Goal: Task Accomplishment & Management: Manage account settings

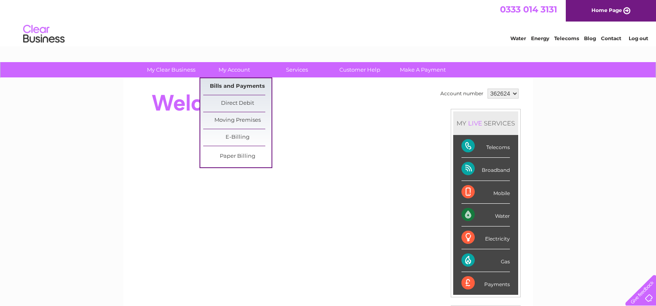
click at [221, 84] on link "Bills and Payments" at bounding box center [237, 86] width 68 height 17
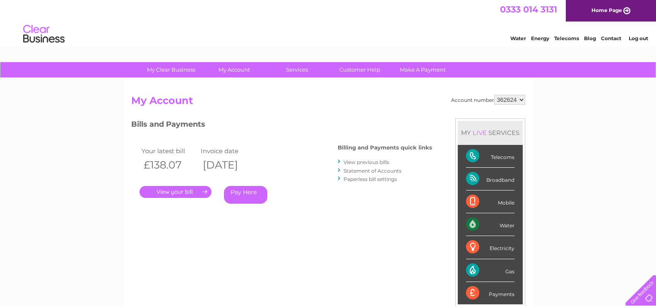
click at [346, 160] on link "View previous bills" at bounding box center [366, 162] width 46 height 6
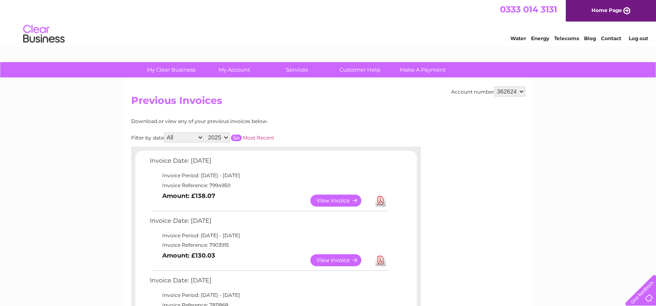
click at [229, 137] on select "2025 2024 2023 2022" at bounding box center [217, 137] width 24 height 10
select select "2024"
click at [206, 132] on select "2025 2024 2023 2022" at bounding box center [217, 137] width 24 height 10
click at [237, 137] on input "button" at bounding box center [236, 137] width 11 height 7
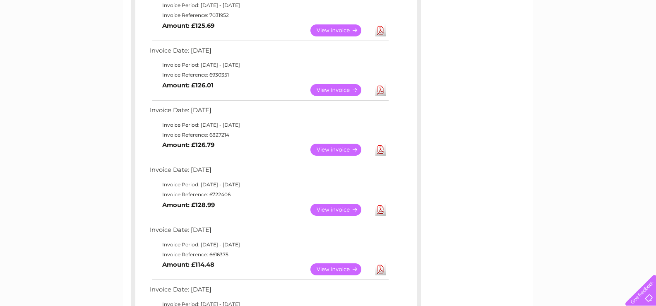
scroll to position [331, 0]
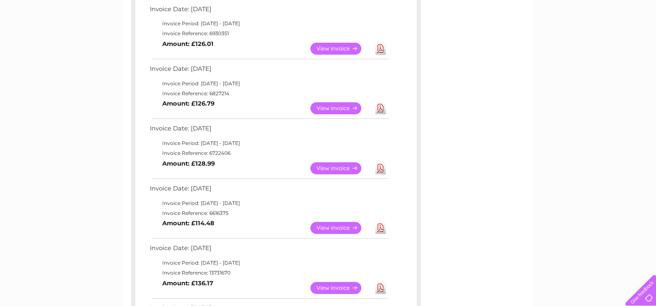
click at [381, 170] on link "Download" at bounding box center [380, 168] width 10 height 12
